Goal: Information Seeking & Learning: Learn about a topic

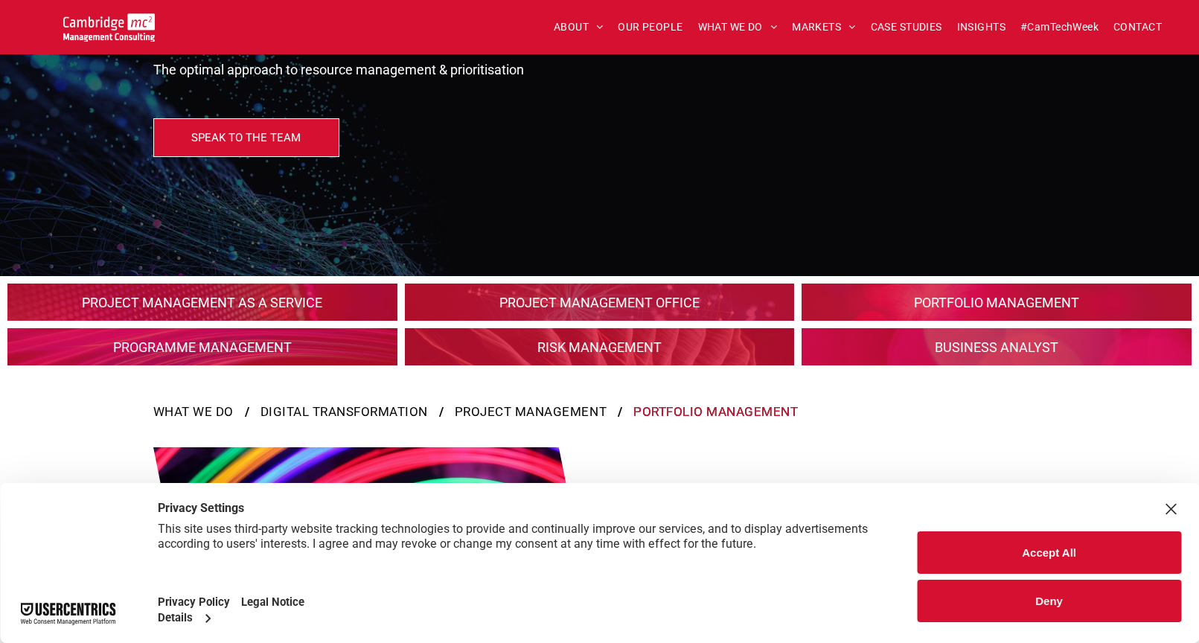
scroll to position [199, 0]
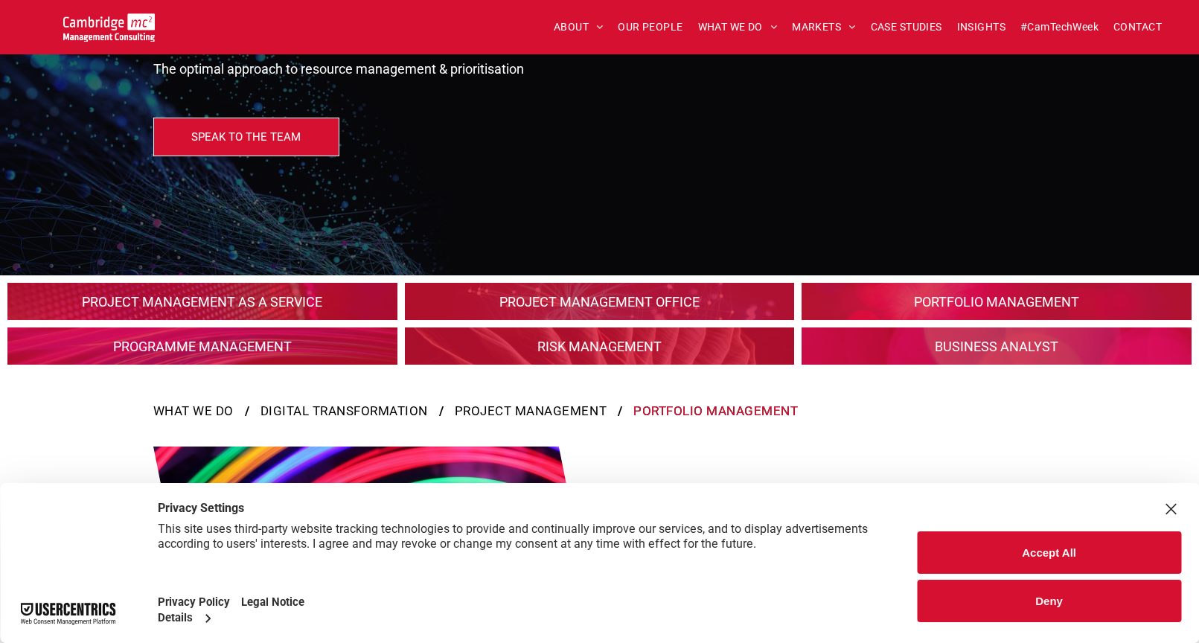
click at [920, 299] on link at bounding box center [996, 301] width 413 height 39
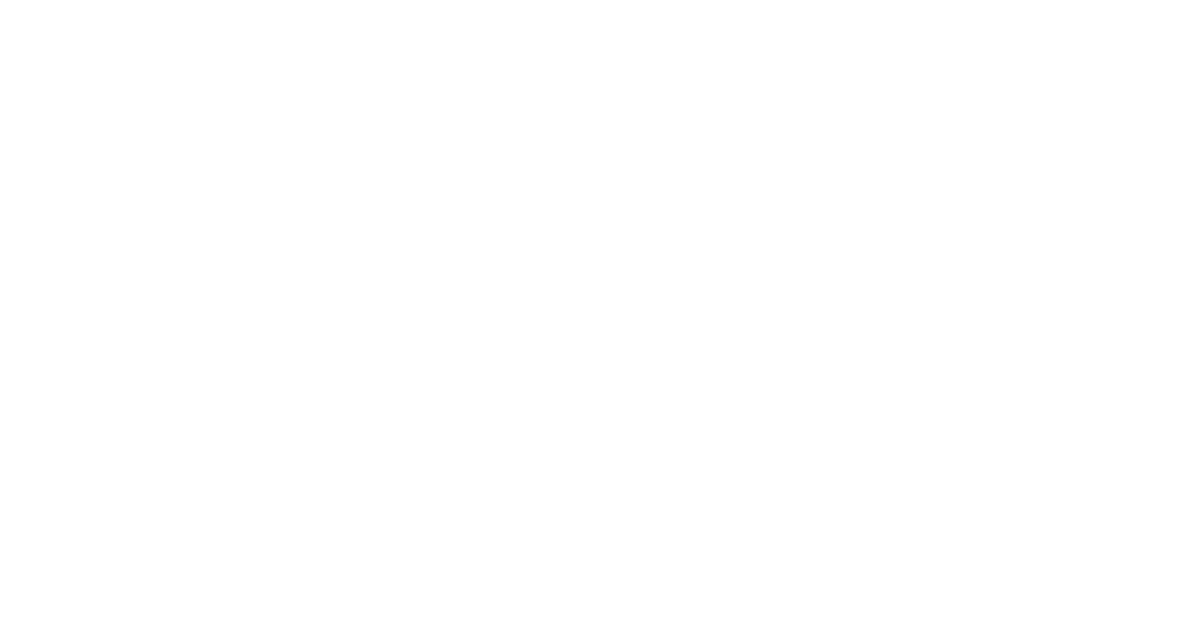
click at [572, 604] on div "WHAT WE DO DIGITAL TRANSFORMATION PROJECT MANAGEMENT PORTFOLIO MANAGEMENT" at bounding box center [286, 605] width 572 height 68
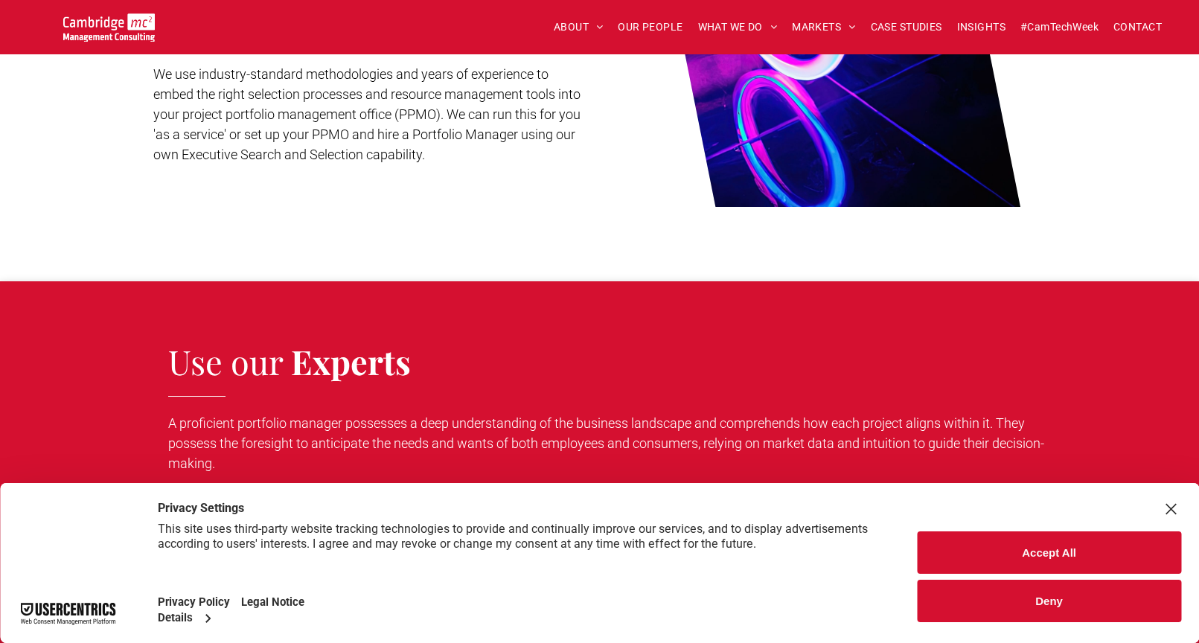
scroll to position [1390, 0]
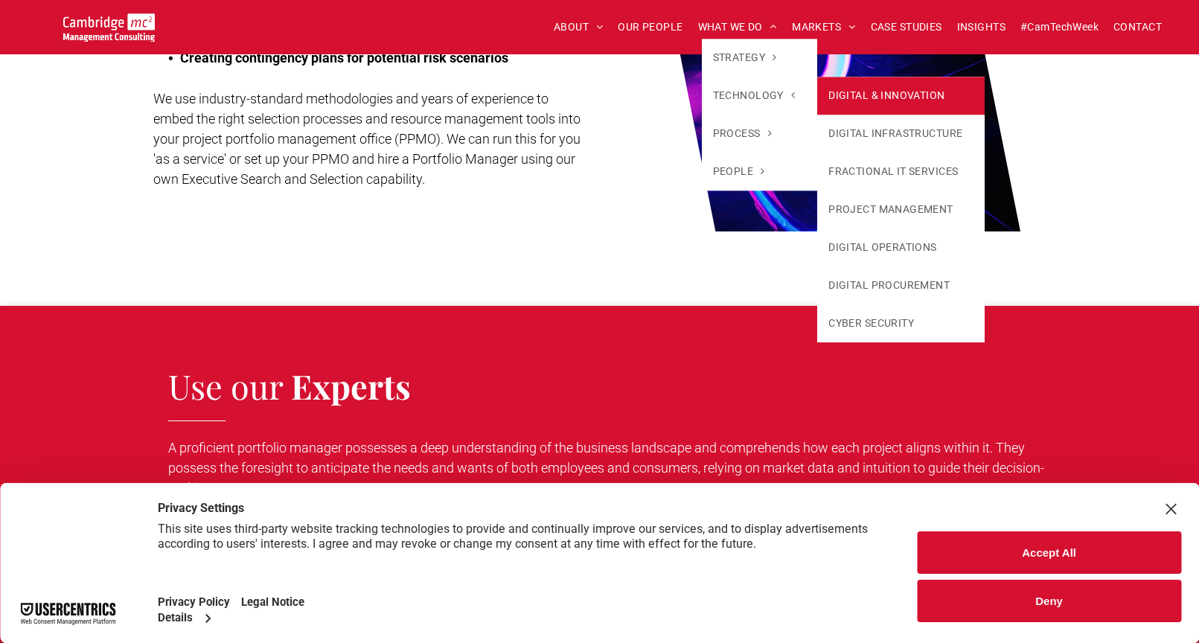
click at [851, 106] on link "DIGITAL & INNOVATION" at bounding box center [900, 96] width 167 height 38
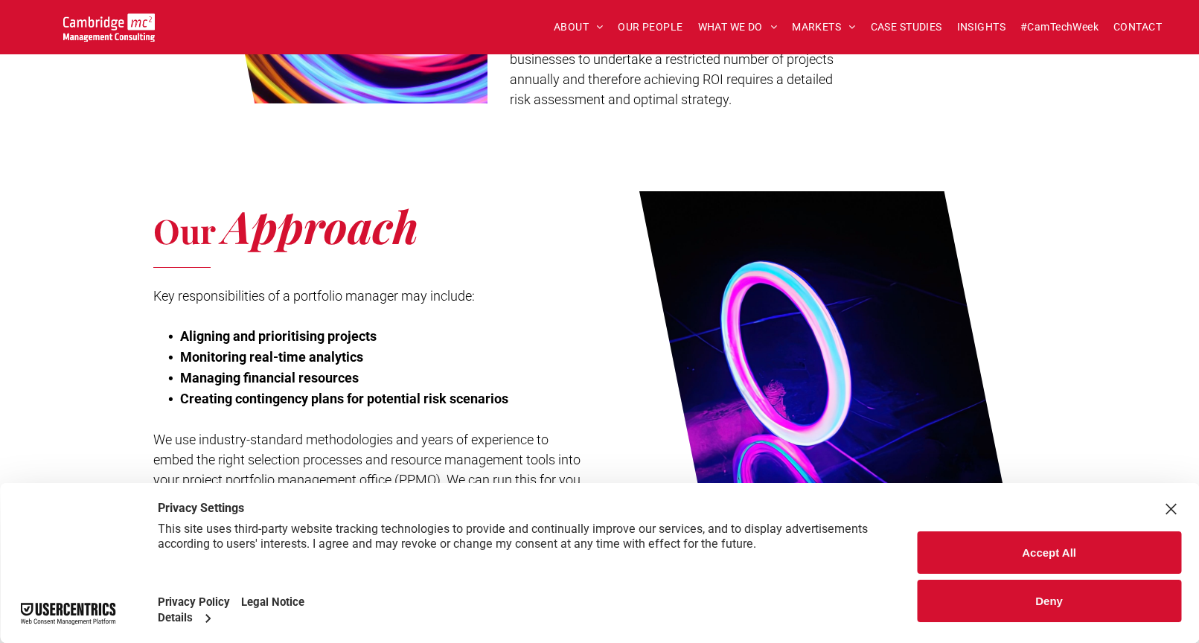
scroll to position [893, 0]
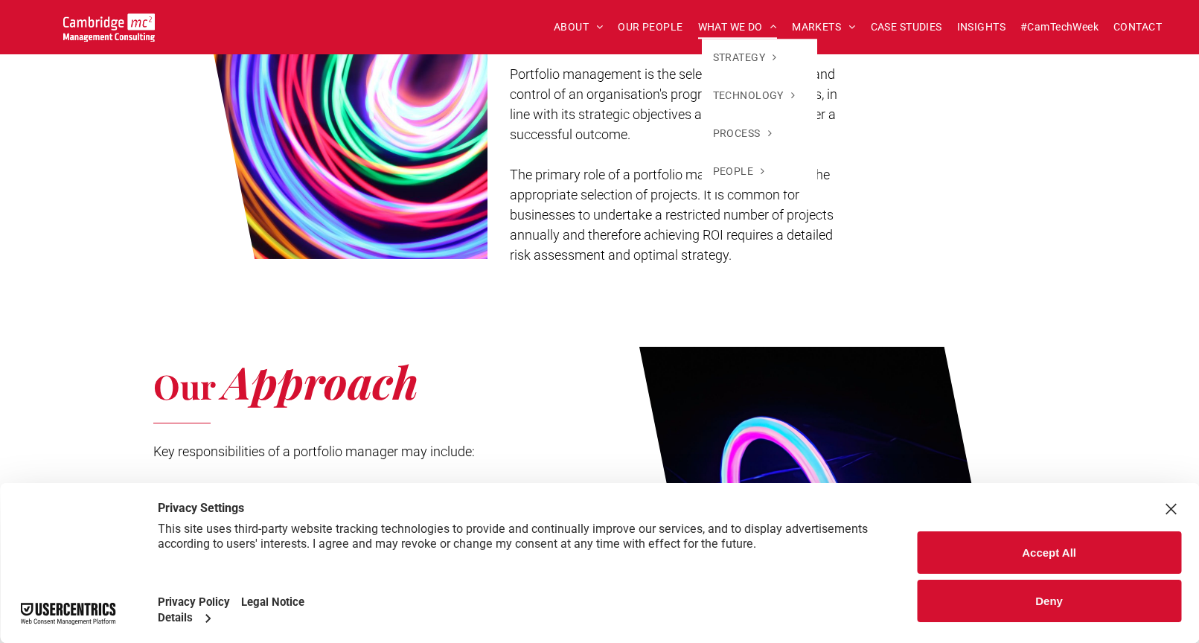
click at [710, 22] on span "WHAT WE DO" at bounding box center [738, 27] width 80 height 23
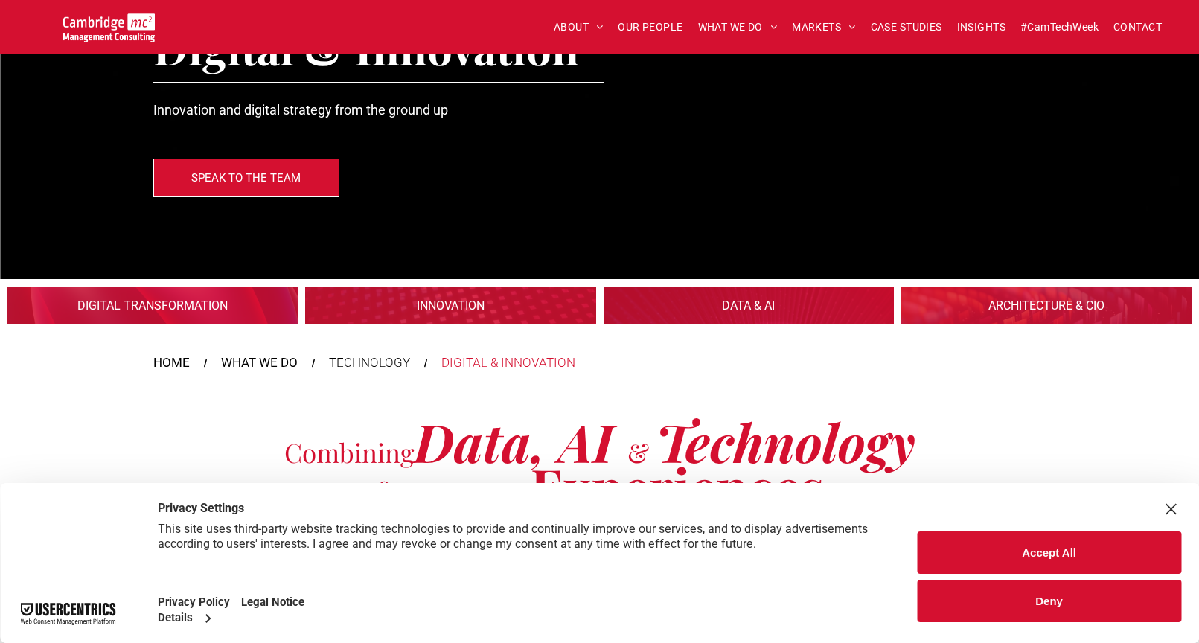
scroll to position [149, 0]
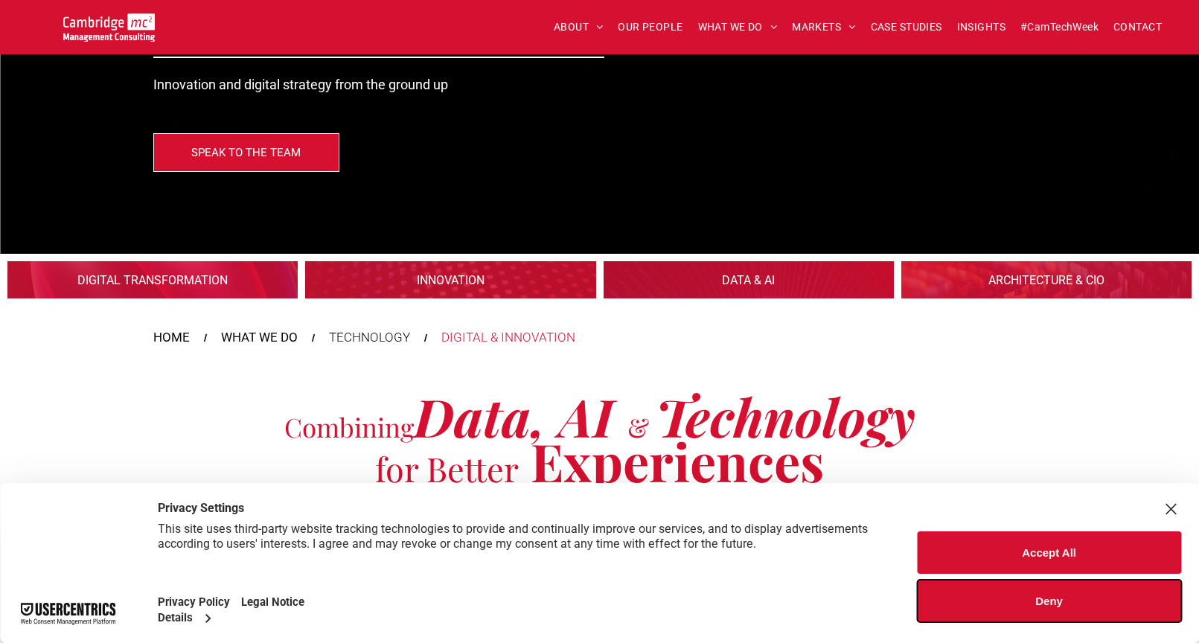
click at [1017, 609] on button "Deny" at bounding box center [1049, 601] width 264 height 42
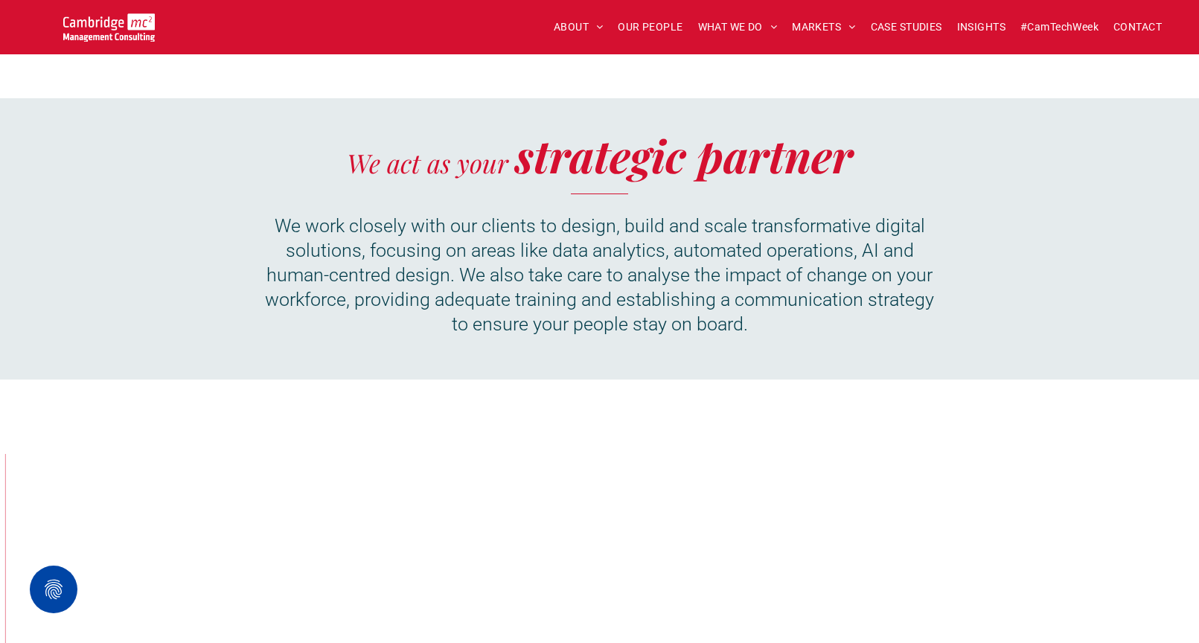
scroll to position [1141, 0]
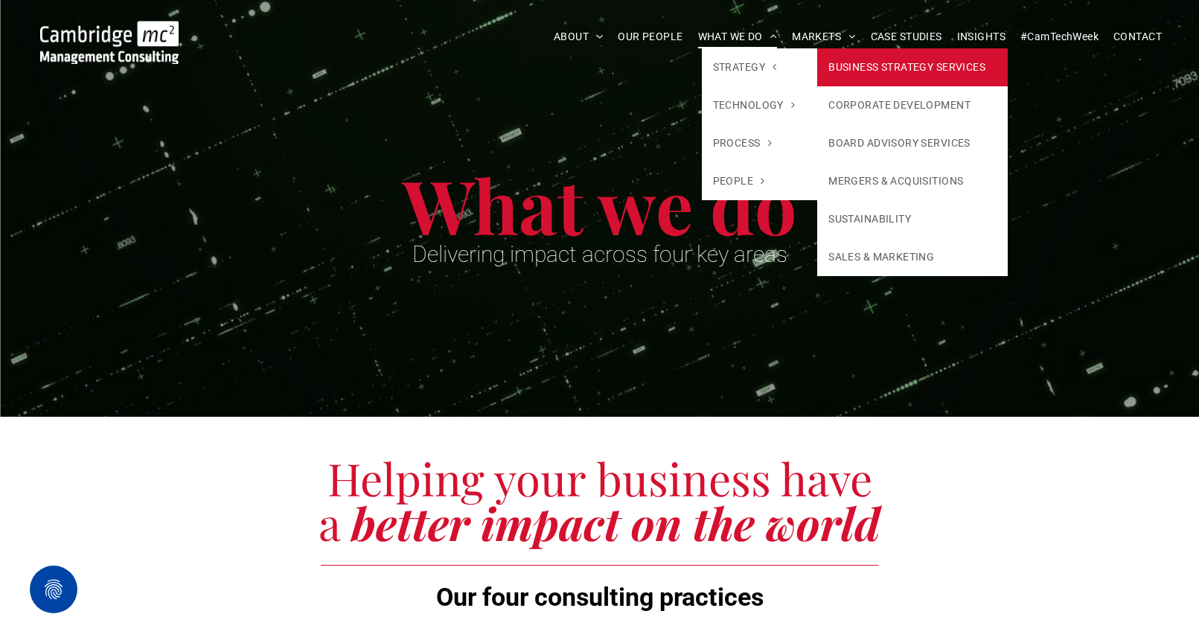
click at [840, 63] on link "BUSINESS STRATEGY SERVICES" at bounding box center [912, 67] width 191 height 38
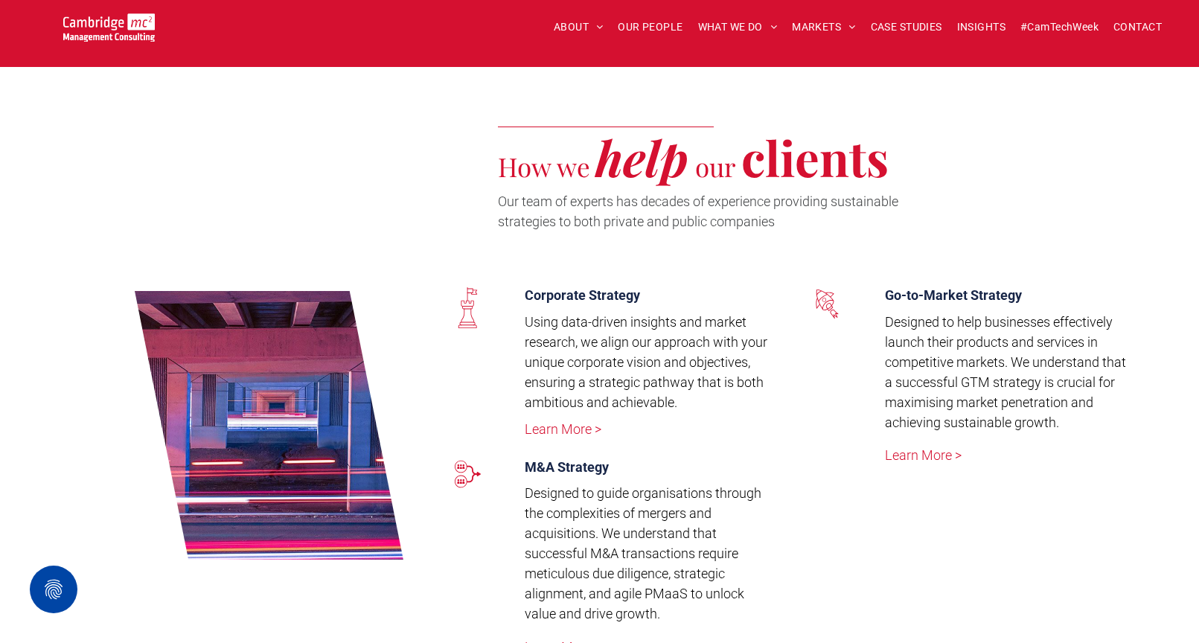
scroll to position [1885, 0]
